Goal: Information Seeking & Learning: Check status

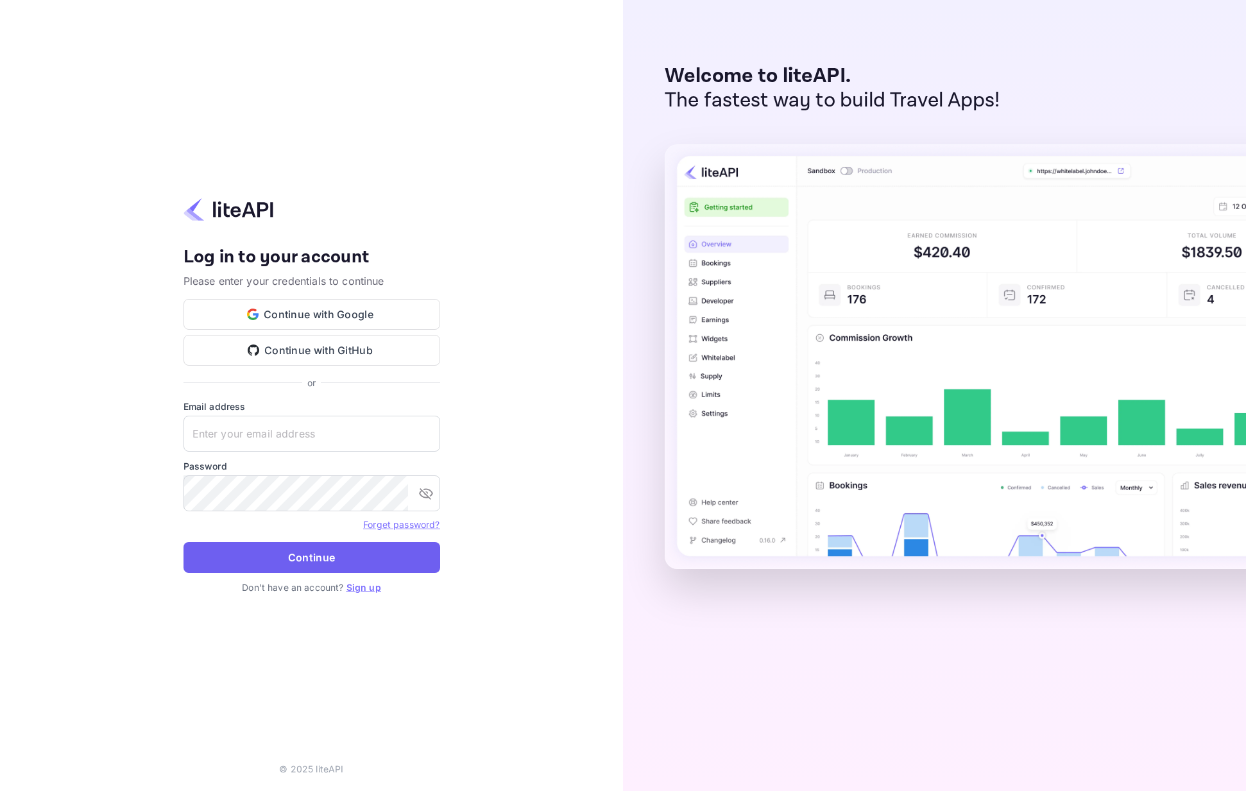
type input "services@withjoy.com"
click at [323, 571] on button "Continue" at bounding box center [312, 557] width 257 height 31
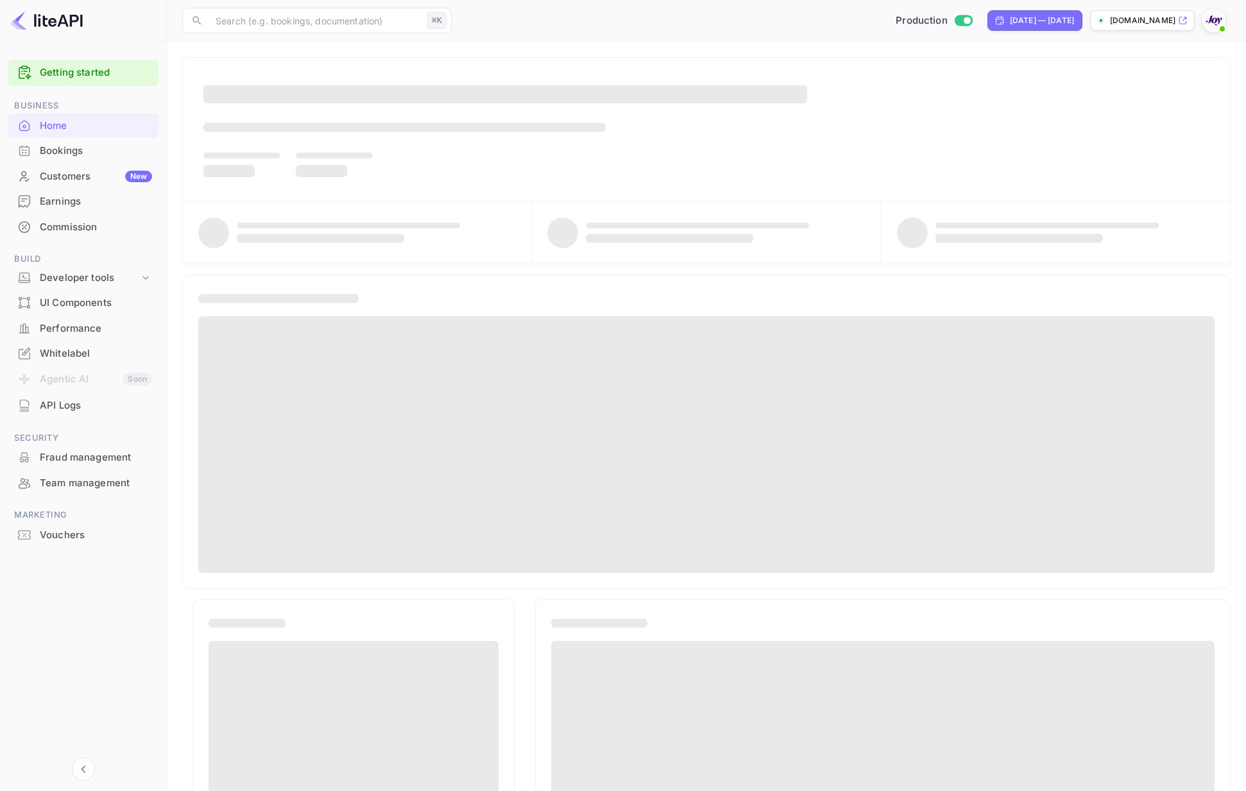
click at [76, 227] on div "Commission" at bounding box center [96, 227] width 112 height 15
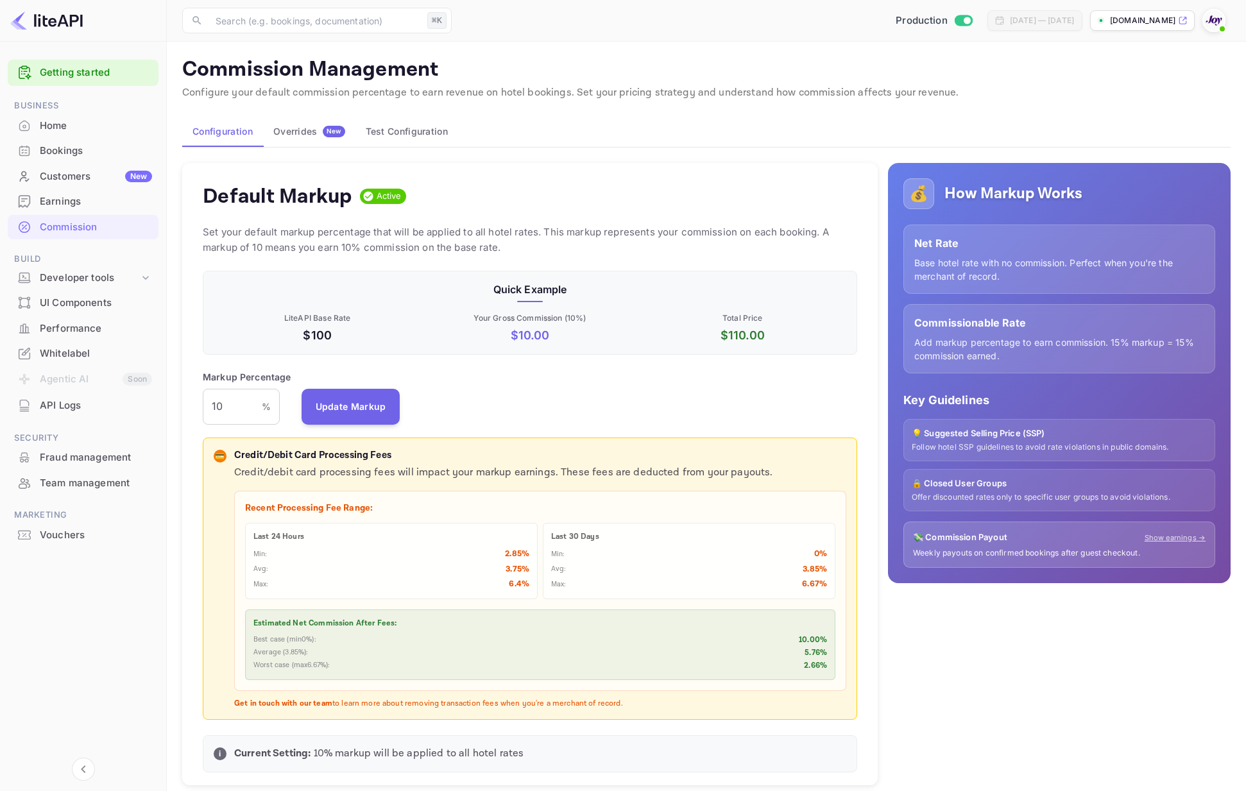
scroll to position [228, 655]
click at [63, 232] on div "Commission" at bounding box center [96, 227] width 112 height 15
click at [70, 123] on div "Home" at bounding box center [96, 126] width 112 height 15
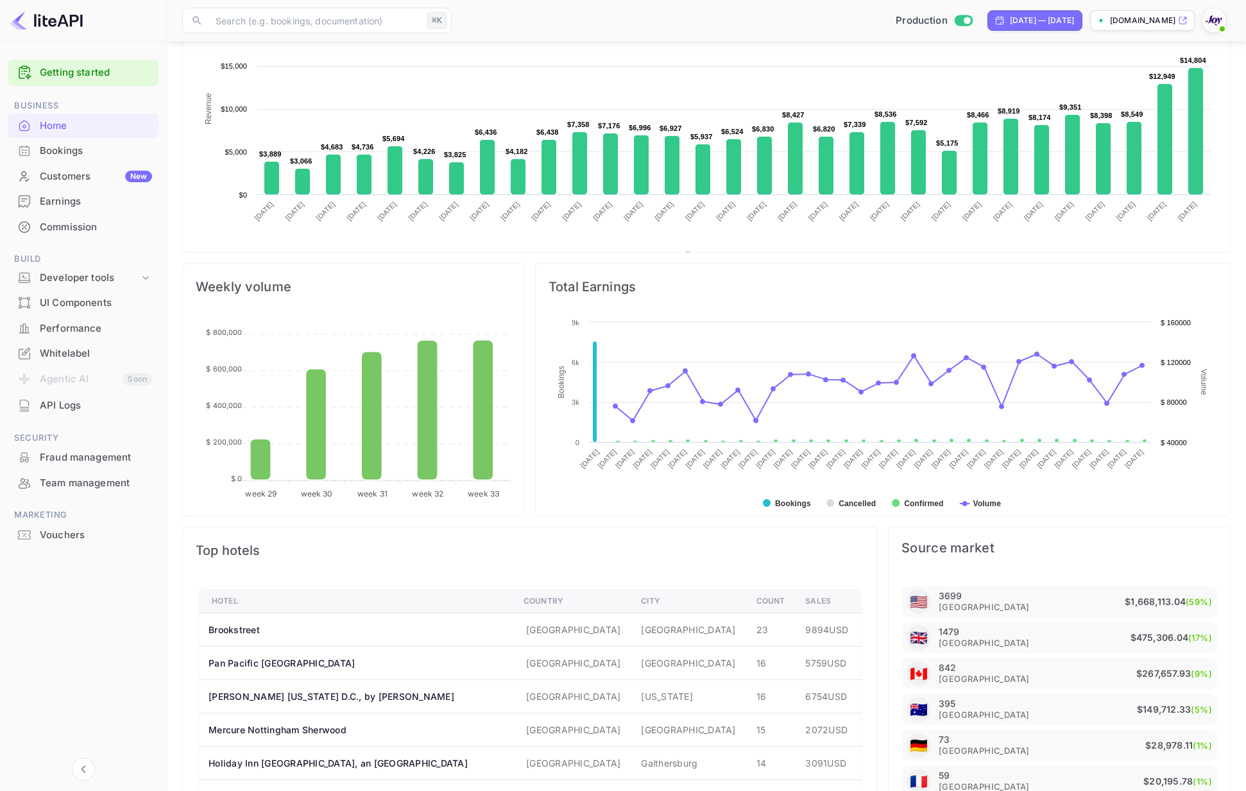
scroll to position [262, 0]
click at [777, 501] on text "Bookings" at bounding box center [793, 503] width 36 height 9
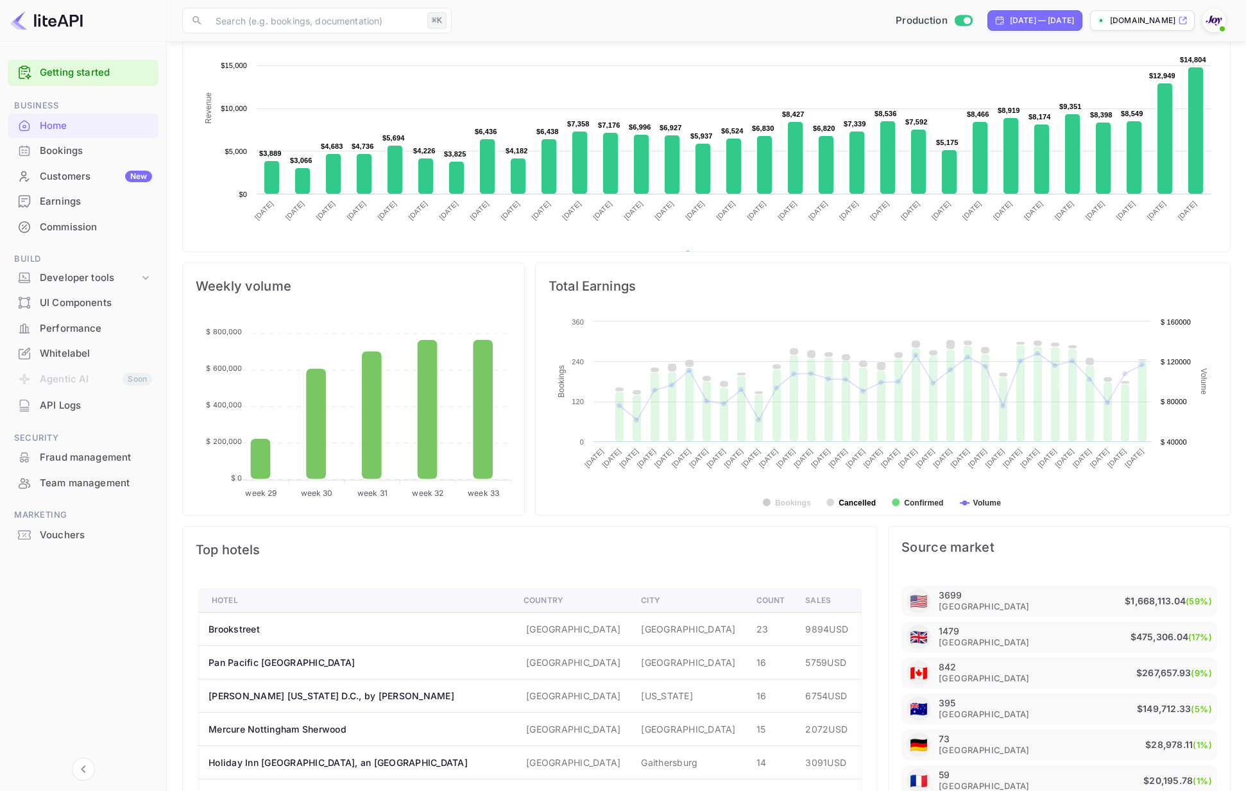
click at [849, 504] on text "Cancelled" at bounding box center [857, 503] width 37 height 9
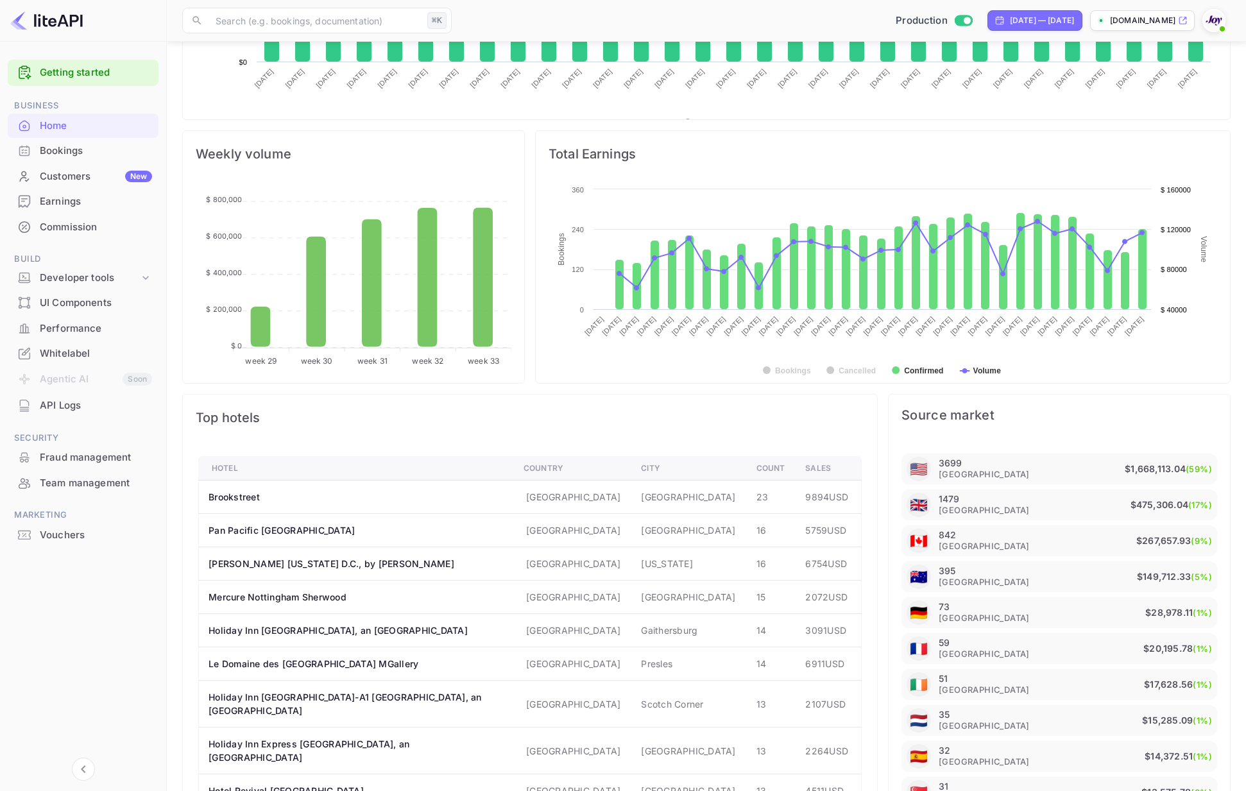
scroll to position [390, 0]
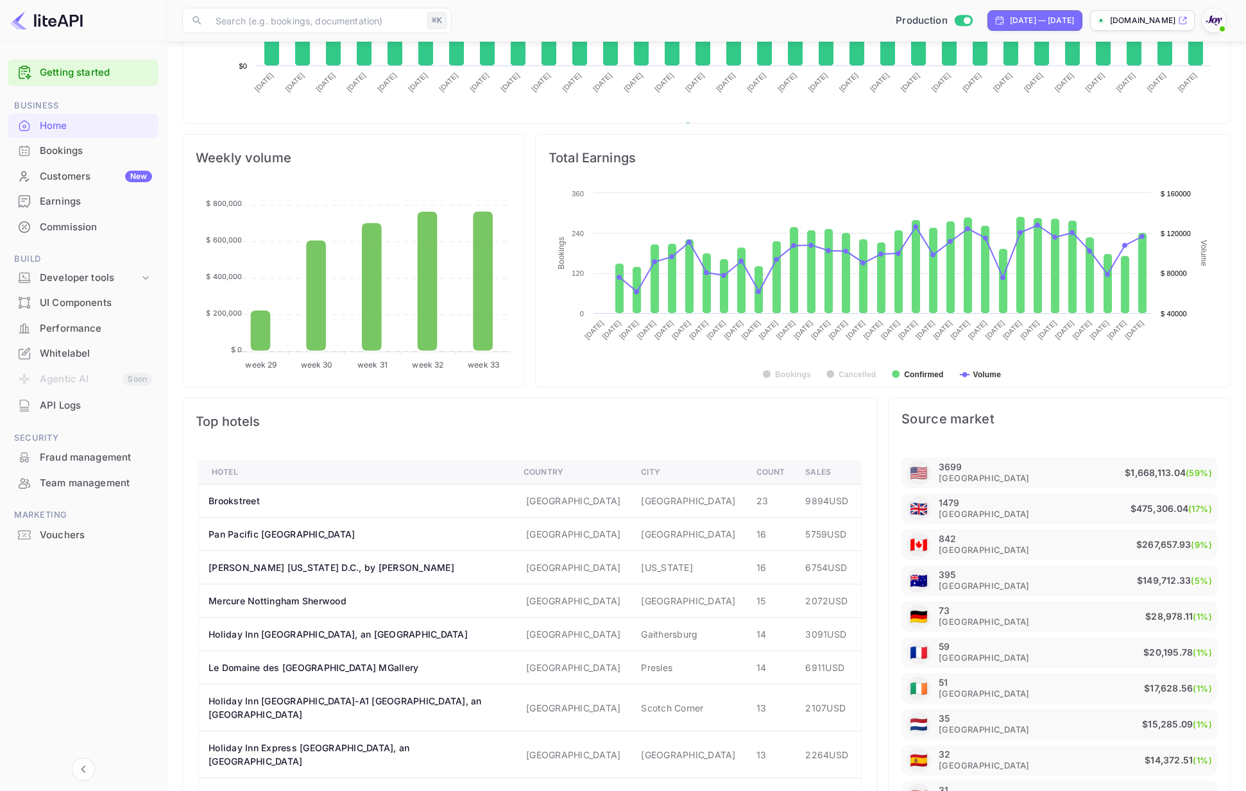
click at [67, 231] on div "Commission" at bounding box center [96, 227] width 112 height 15
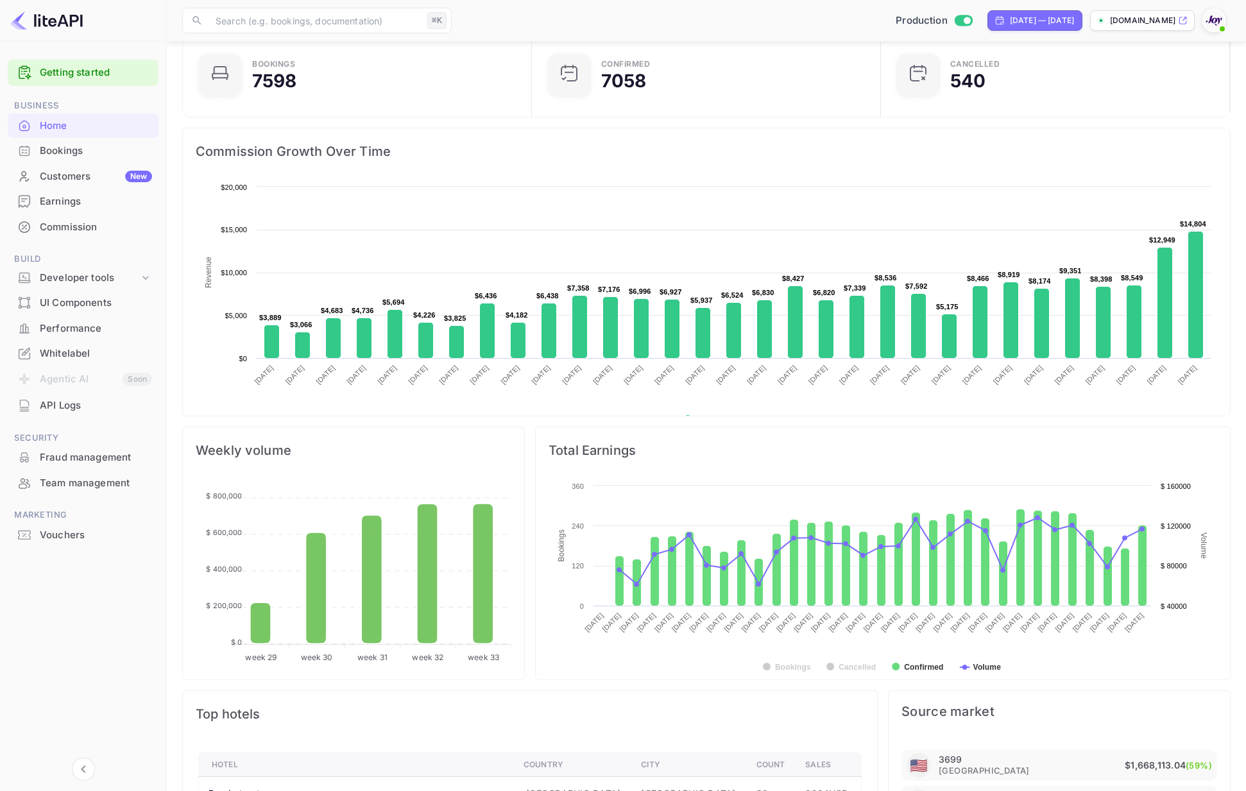
scroll to position [98, 0]
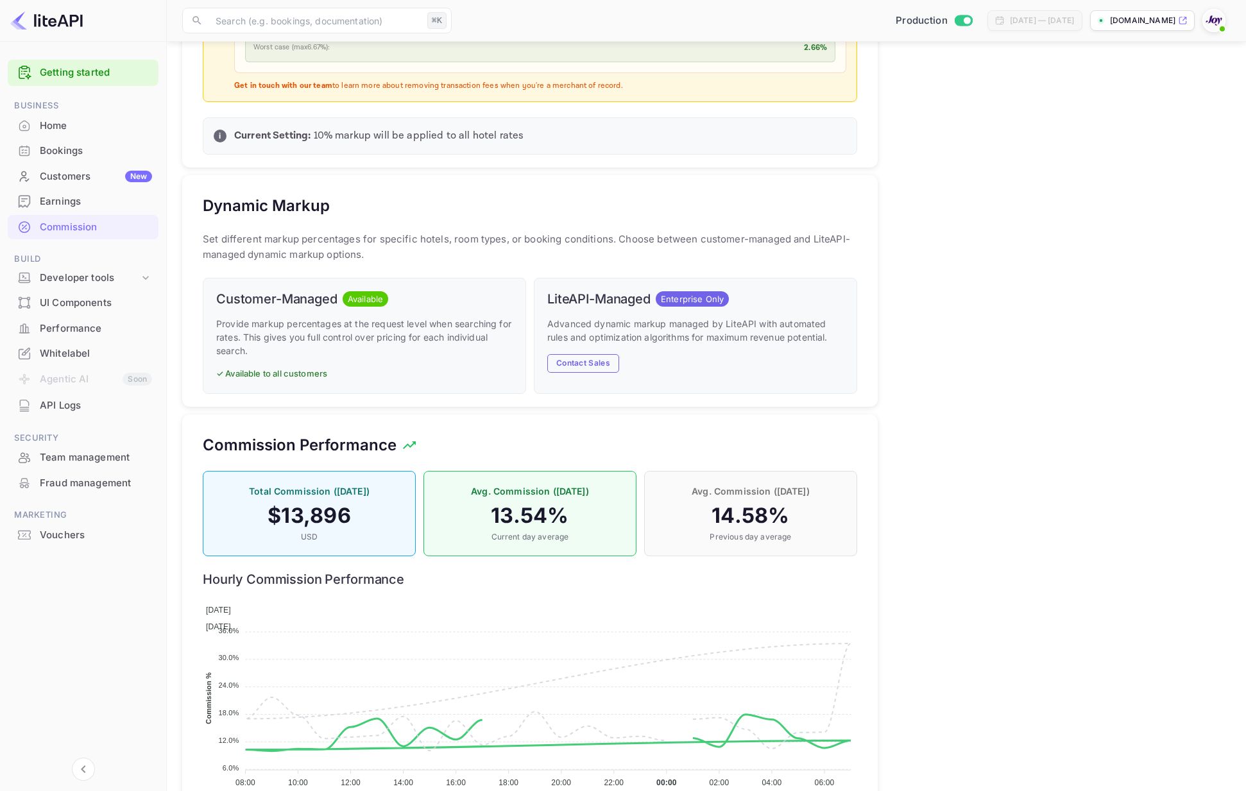
scroll to position [663, 0]
